Goal: Information Seeking & Learning: Learn about a topic

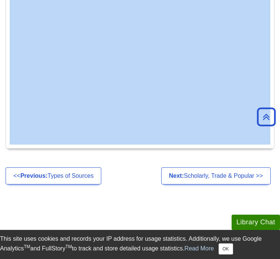
scroll to position [298, 0]
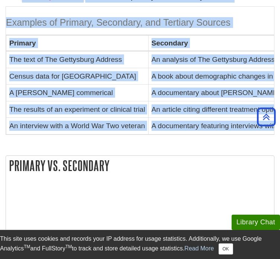
drag, startPoint x: 6, startPoint y: 42, endPoint x: 238, endPoint y: 207, distance: 285.1
click at [239, 207] on div "Primary, Secondary, & Tertiary Primary source: an original document/image, the …" at bounding box center [140, 137] width 269 height 427
copy div "Loremip, Dolorsita, & Consecte Adipisc elitse: do eiusmodt incididu/utlab, etd …"
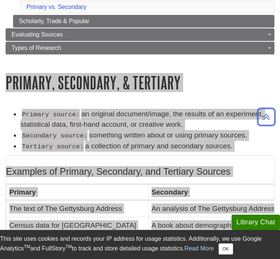
scroll to position [112, 0]
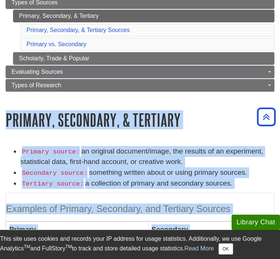
click at [188, 110] on h1 "Primary, Secondary, & Tertiary" at bounding box center [140, 119] width 269 height 19
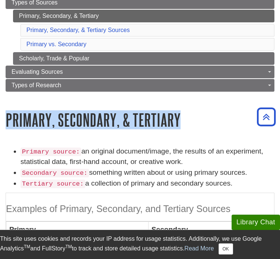
drag, startPoint x: 192, startPoint y: 108, endPoint x: -7, endPoint y: 108, distance: 199.5
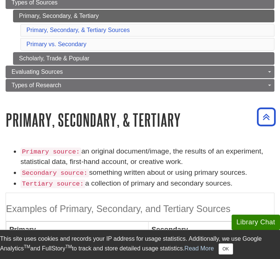
click at [213, 102] on div "Menu How to Research Toggle Dropdown Research Terms Subject vs. Keyword Craftin…" at bounding box center [140, 47] width 280 height 128
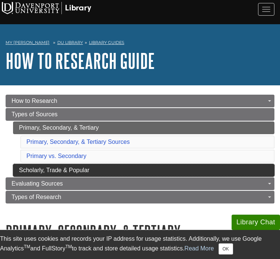
scroll to position [37, 0]
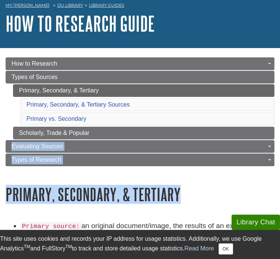
drag, startPoint x: 203, startPoint y: 183, endPoint x: -38, endPoint y: 146, distance: 243.7
copy div "Evaluating Sources Toggle Dropdown Criteria Web Resources Artificial Intelligen…"
